Goal: Task Accomplishment & Management: Use online tool/utility

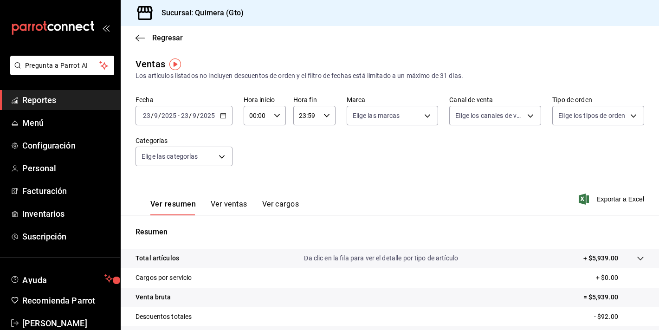
scroll to position [20, 0]
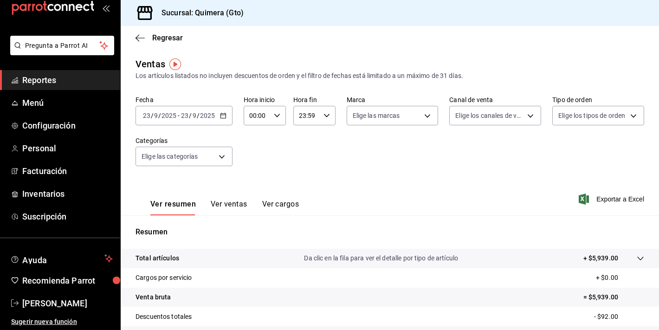
click at [86, 18] on div "mailbox folders" at bounding box center [60, 8] width 120 height 56
click at [84, 11] on icon "mailbox folders" at bounding box center [53, 8] width 84 height 14
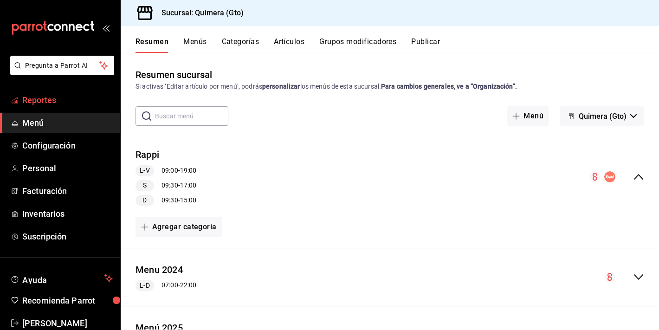
click at [47, 95] on span "Reportes" at bounding box center [67, 100] width 90 height 13
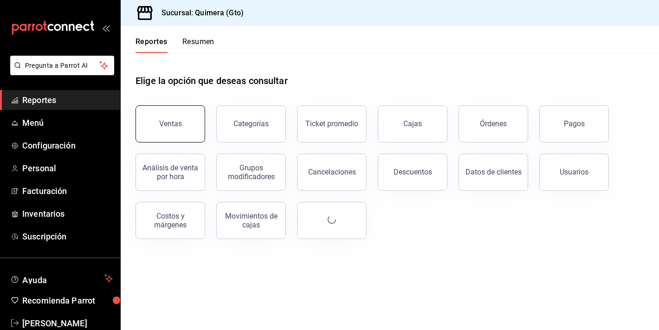
click at [161, 138] on button "Ventas" at bounding box center [171, 123] width 70 height 37
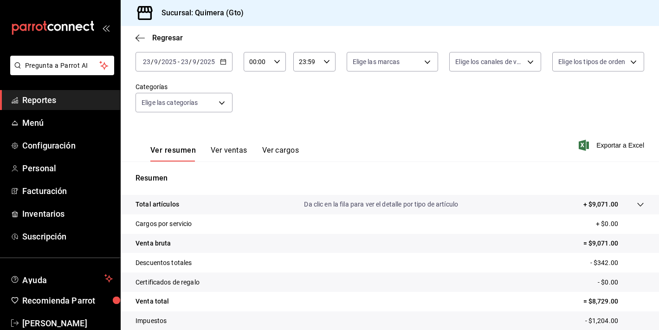
scroll to position [115, 0]
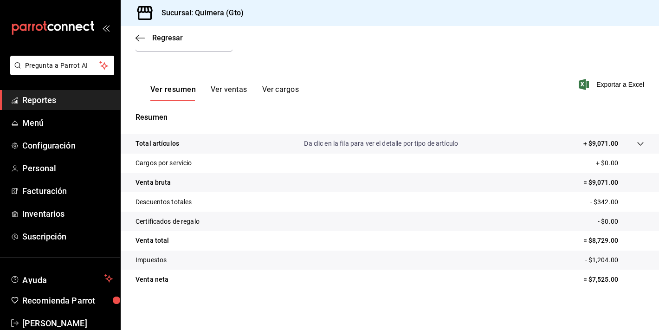
click at [230, 90] on button "Ver ventas" at bounding box center [229, 93] width 37 height 16
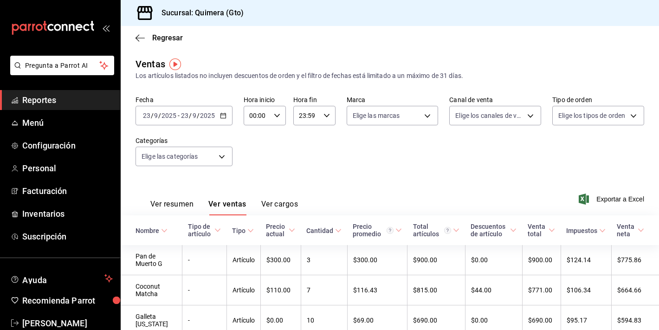
click at [162, 203] on button "Ver resumen" at bounding box center [171, 208] width 43 height 16
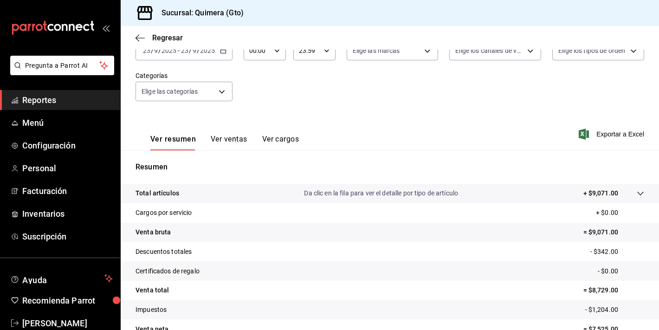
scroll to position [55, 0]
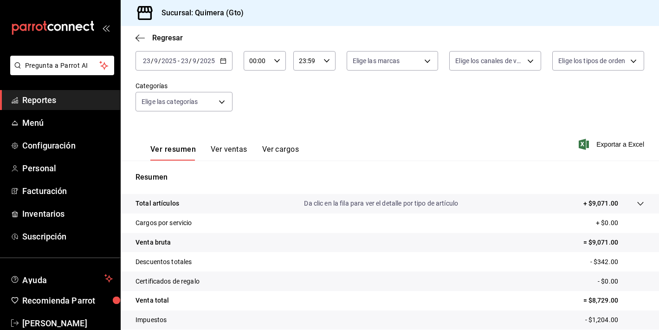
click at [212, 71] on div "Fecha [DATE] [DATE] - [DATE] [DATE] Hora inicio 00:00 Hora inicio Hora fin 23:5…" at bounding box center [390, 82] width 509 height 82
click at [215, 66] on div "[DATE] [DATE] - [DATE] [DATE]" at bounding box center [184, 60] width 97 height 19
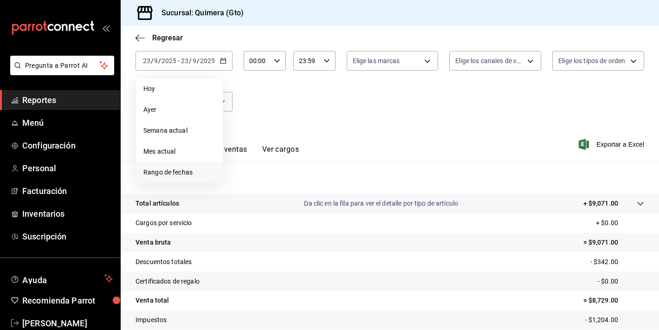
click at [187, 173] on span "Rango de fechas" at bounding box center [179, 173] width 72 height 10
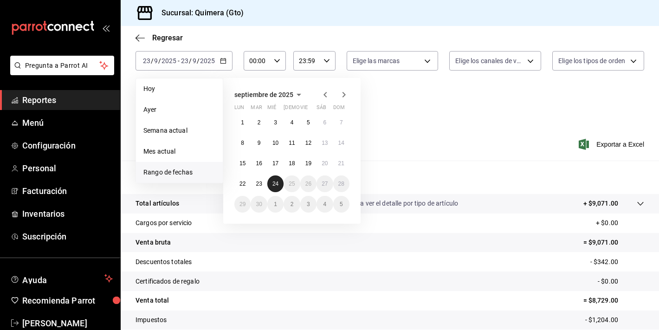
click at [279, 183] on button "24" at bounding box center [275, 183] width 16 height 17
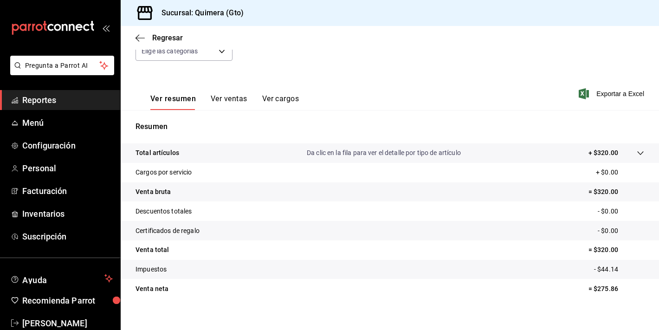
click at [214, 107] on button "Ver ventas" at bounding box center [229, 102] width 37 height 16
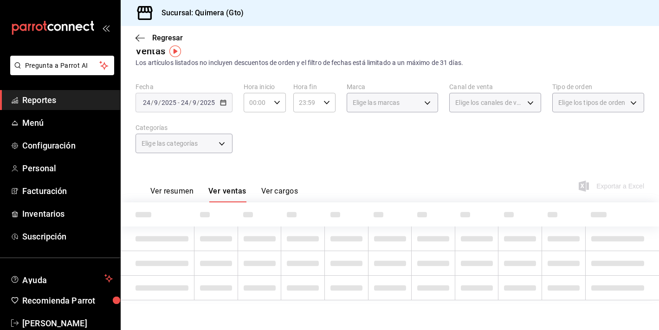
scroll to position [56, 0]
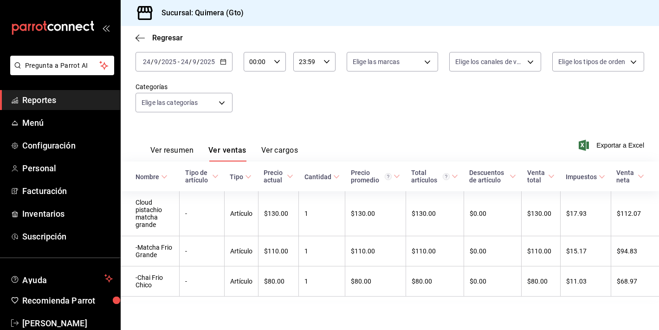
click at [178, 162] on th "Nombre" at bounding box center [150, 177] width 59 height 30
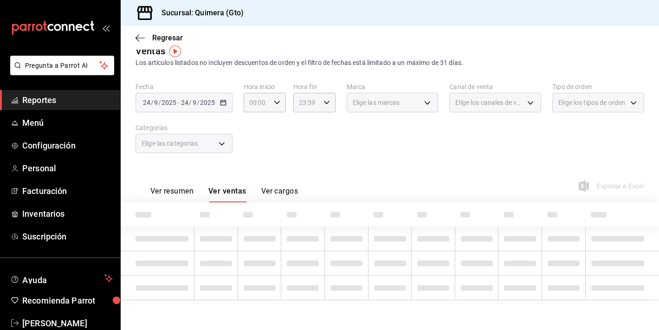
click at [182, 147] on span "Elige las categorías" at bounding box center [170, 143] width 57 height 9
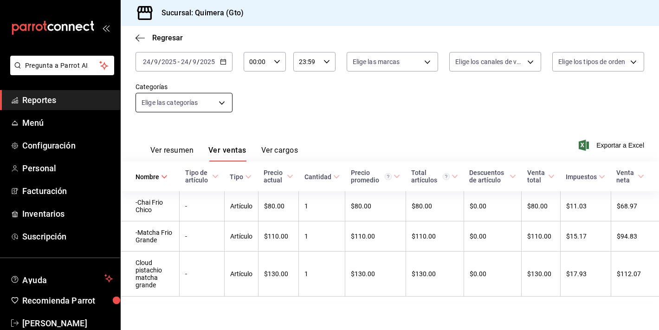
click at [182, 147] on button "Ver resumen" at bounding box center [171, 154] width 43 height 16
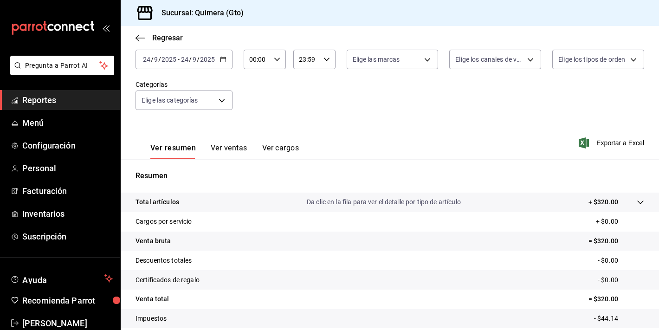
click at [230, 62] on div "[DATE] [DATE] - [DATE] [DATE]" at bounding box center [184, 59] width 97 height 19
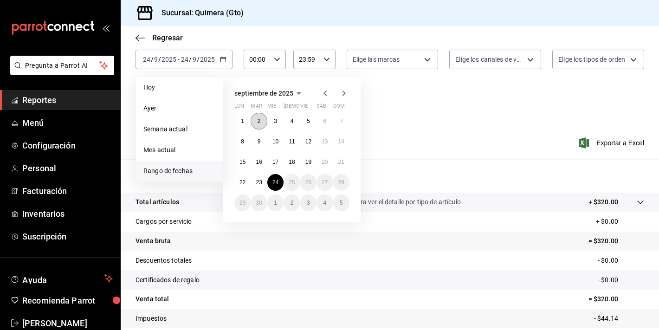
click at [253, 116] on button "2" at bounding box center [259, 121] width 16 height 17
click at [247, 119] on button "1" at bounding box center [242, 121] width 16 height 17
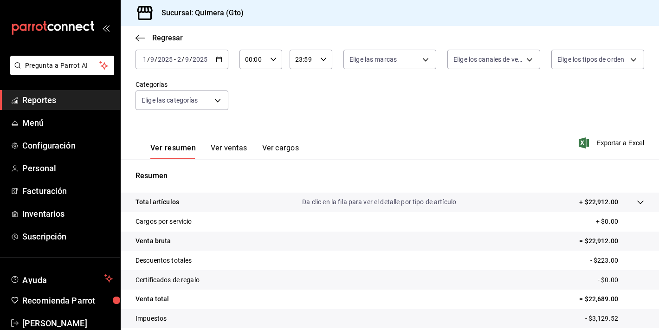
click at [210, 60] on div "[DATE] [DATE] - [DATE] [DATE]" at bounding box center [182, 59] width 93 height 19
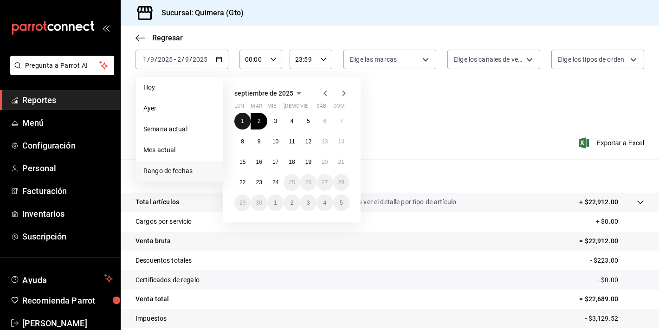
click at [240, 123] on button "1" at bounding box center [242, 121] width 16 height 17
click at [253, 182] on button "23" at bounding box center [259, 182] width 16 height 17
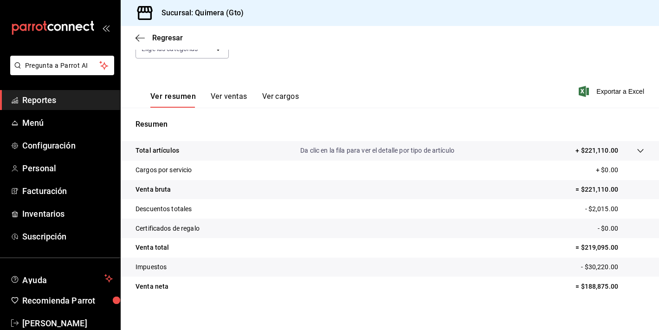
scroll to position [108, 0]
